Goal: Navigation & Orientation: Find specific page/section

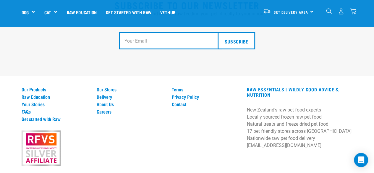
scroll to position [1120, 0]
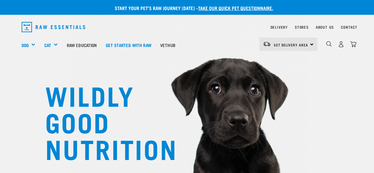
scroll to position [30, 0]
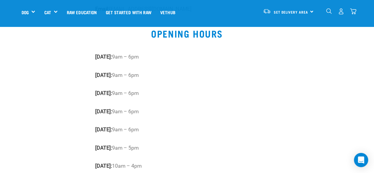
scroll to position [326, 0]
